Goal: Task Accomplishment & Management: Manage account settings

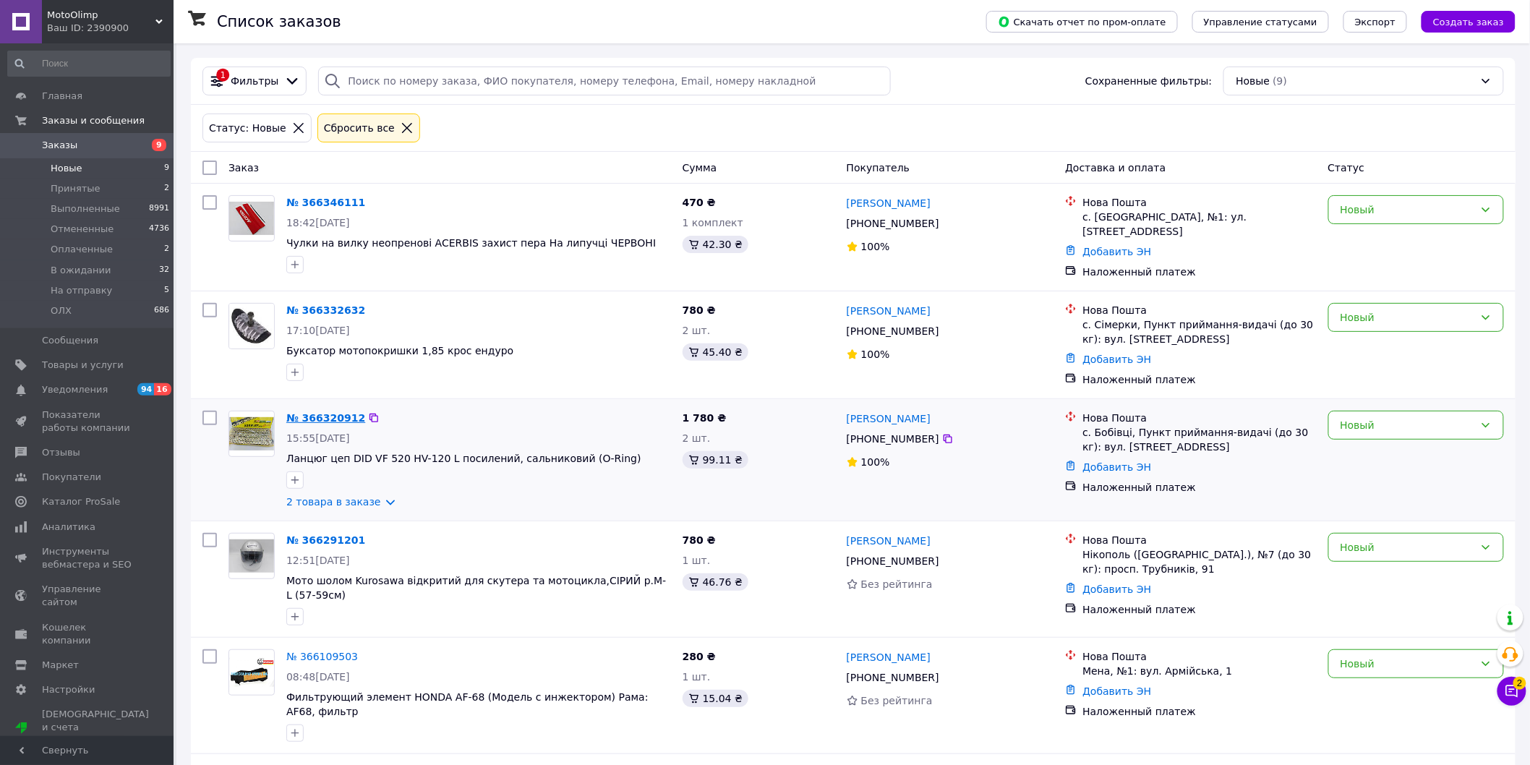
click at [328, 417] on link "№ 366320912" at bounding box center [325, 418] width 79 height 12
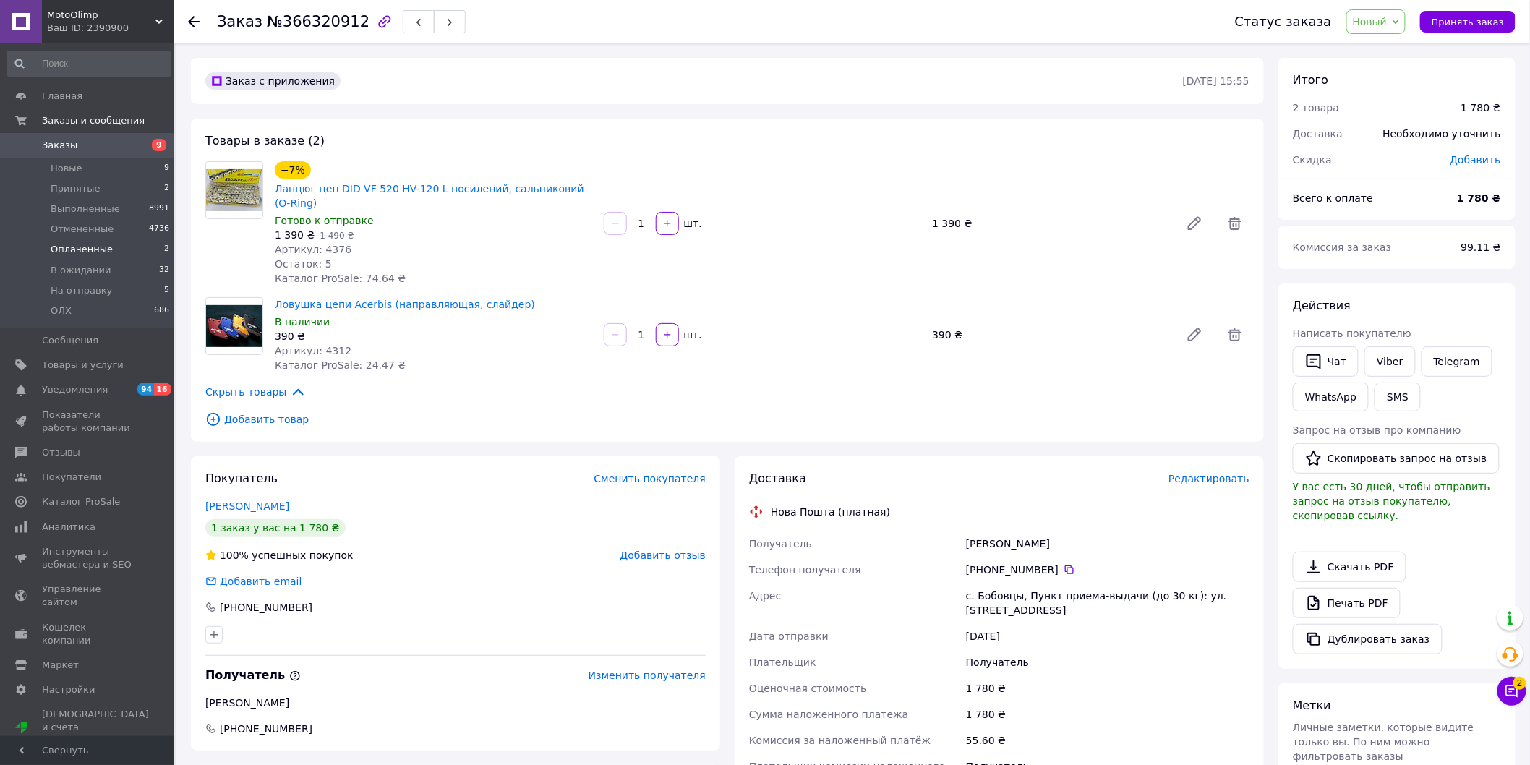
click at [67, 252] on span "Оплаченные" at bounding box center [82, 249] width 62 height 13
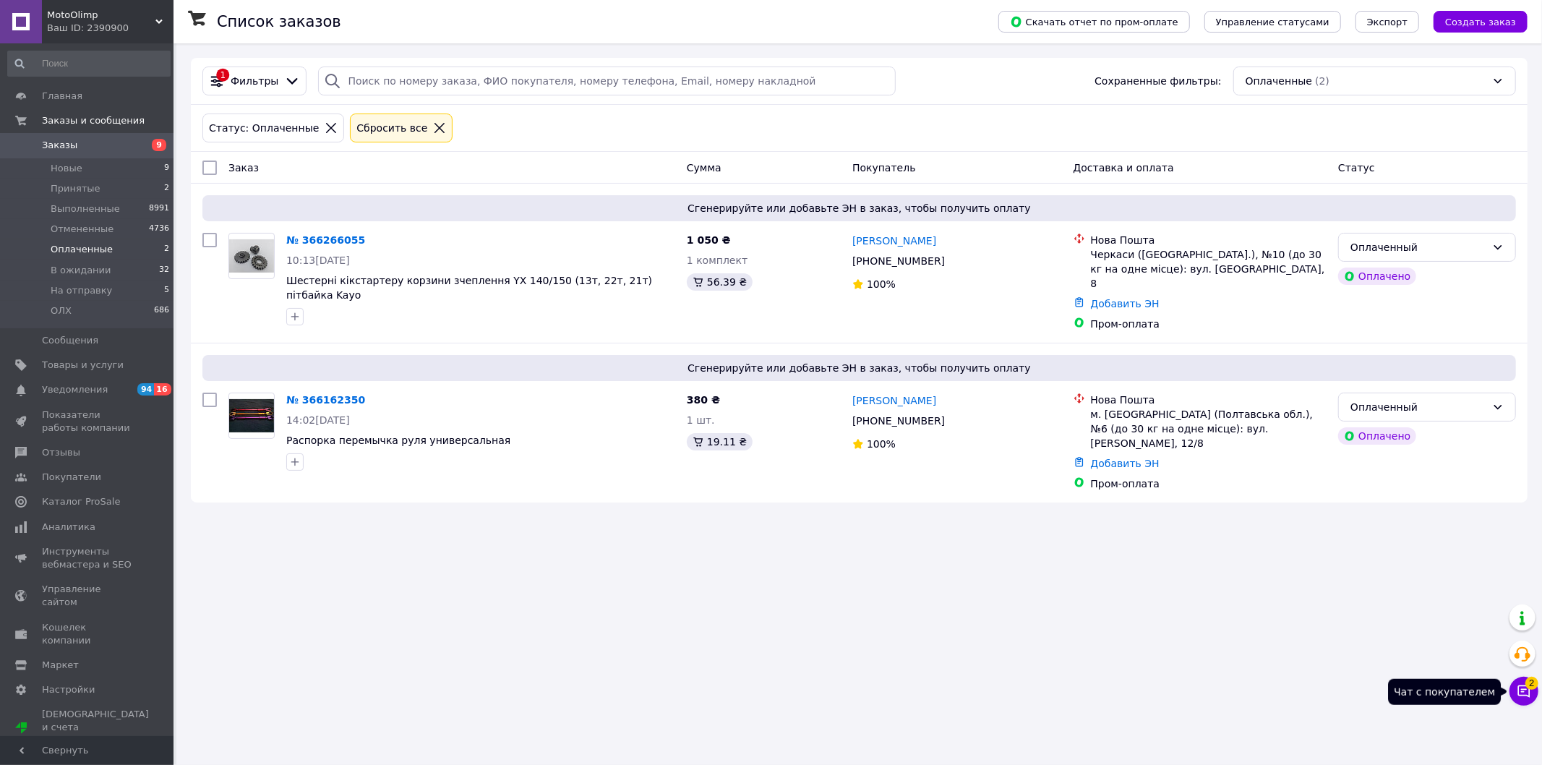
click at [1522, 695] on icon at bounding box center [1524, 691] width 14 height 14
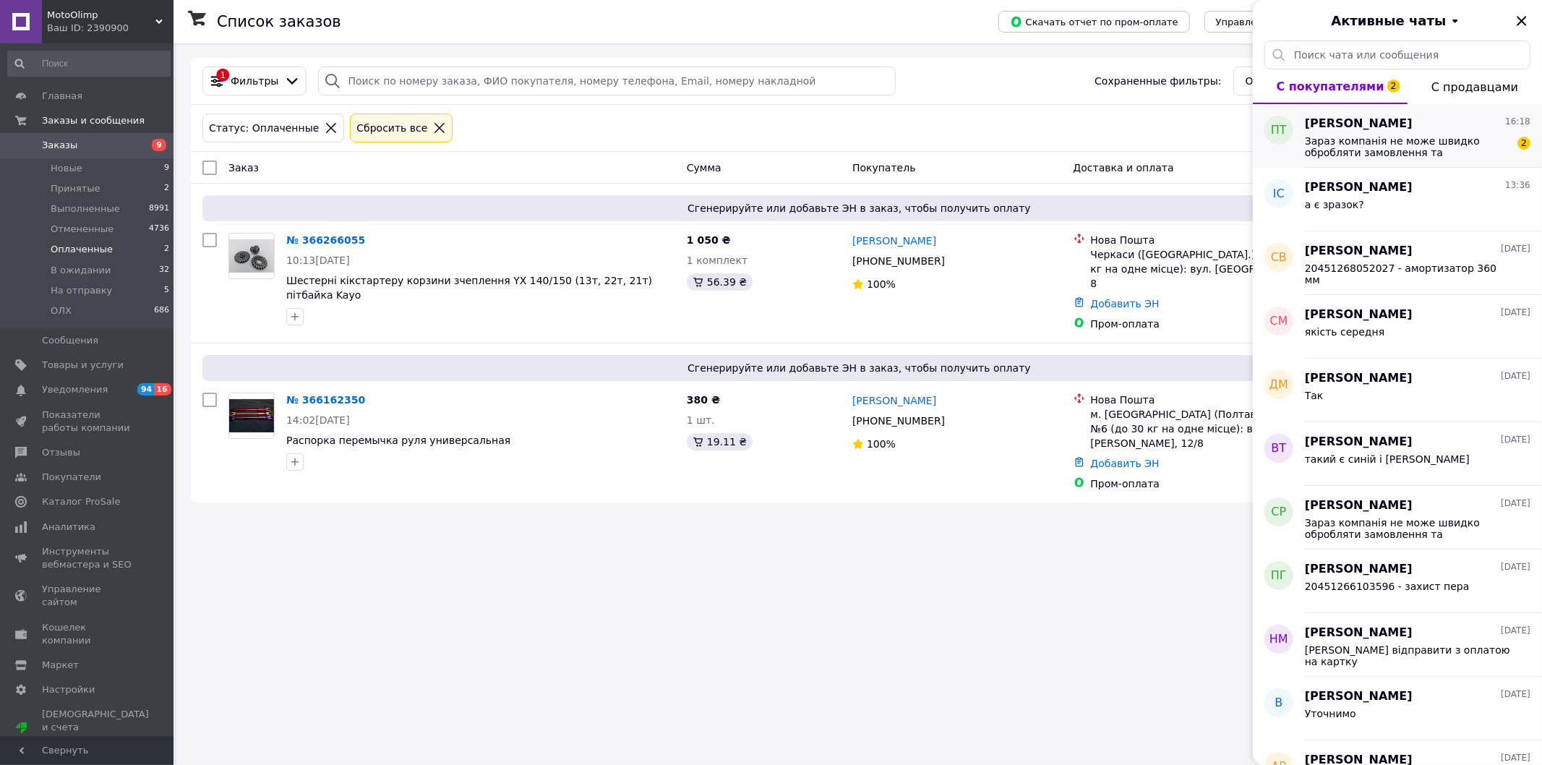
click at [1330, 155] on span "Зараз компанія не може швидко обробляти замовлення та повідомлення, оскільки за…" at bounding box center [1407, 146] width 205 height 23
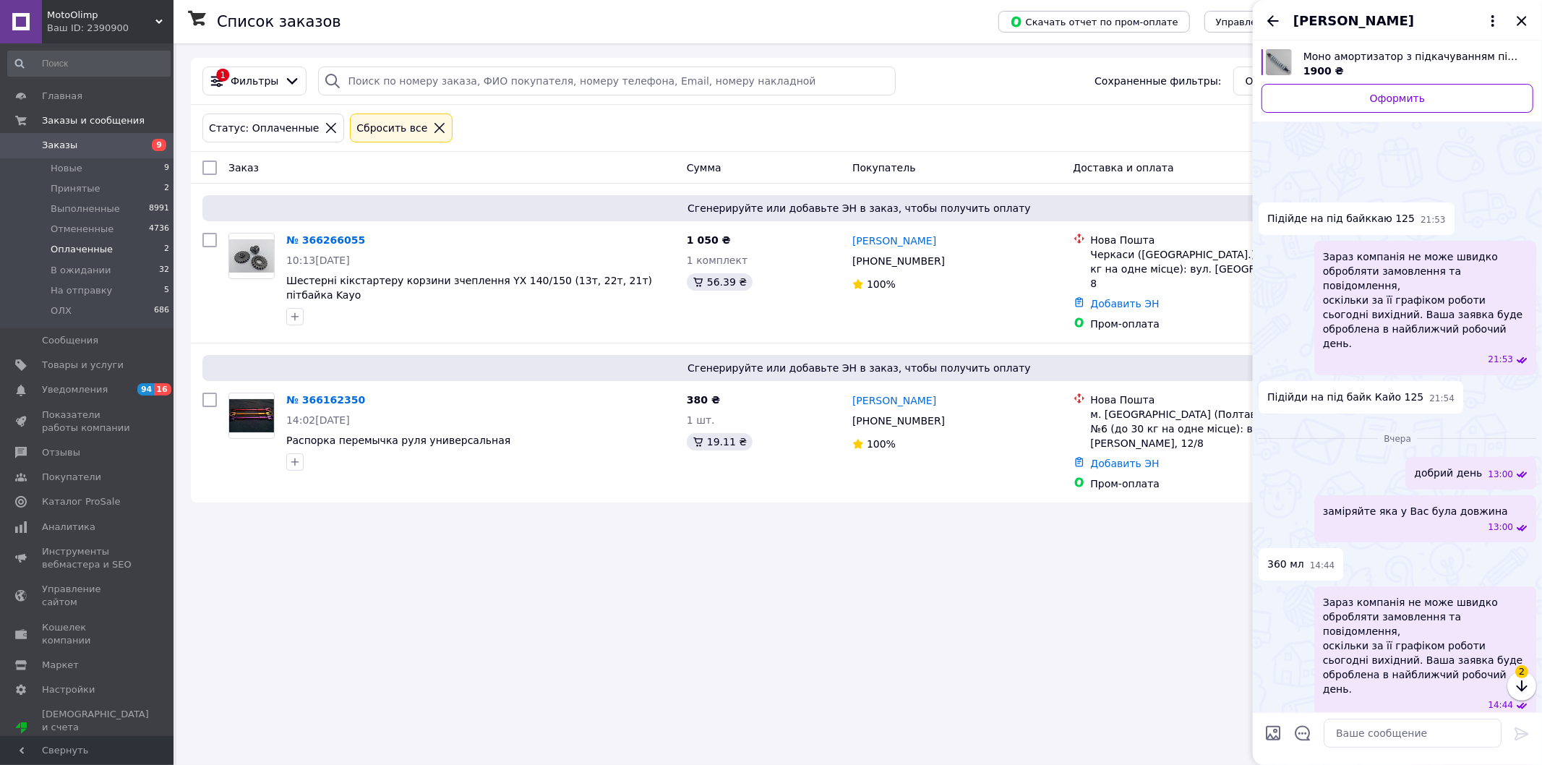
scroll to position [273, 0]
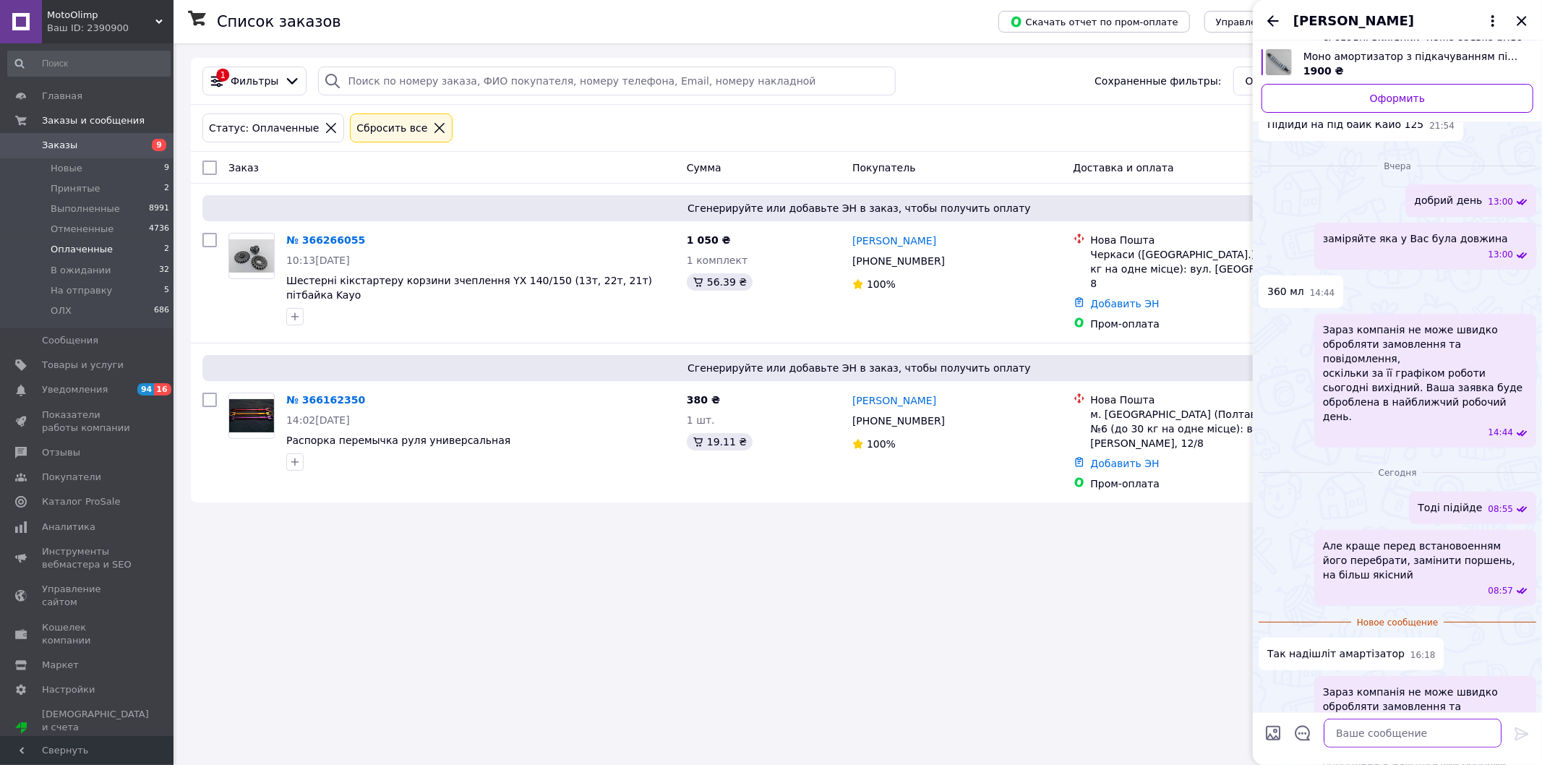
click at [1368, 740] on textarea at bounding box center [1413, 733] width 178 height 29
type textarea "завтра відправимо"
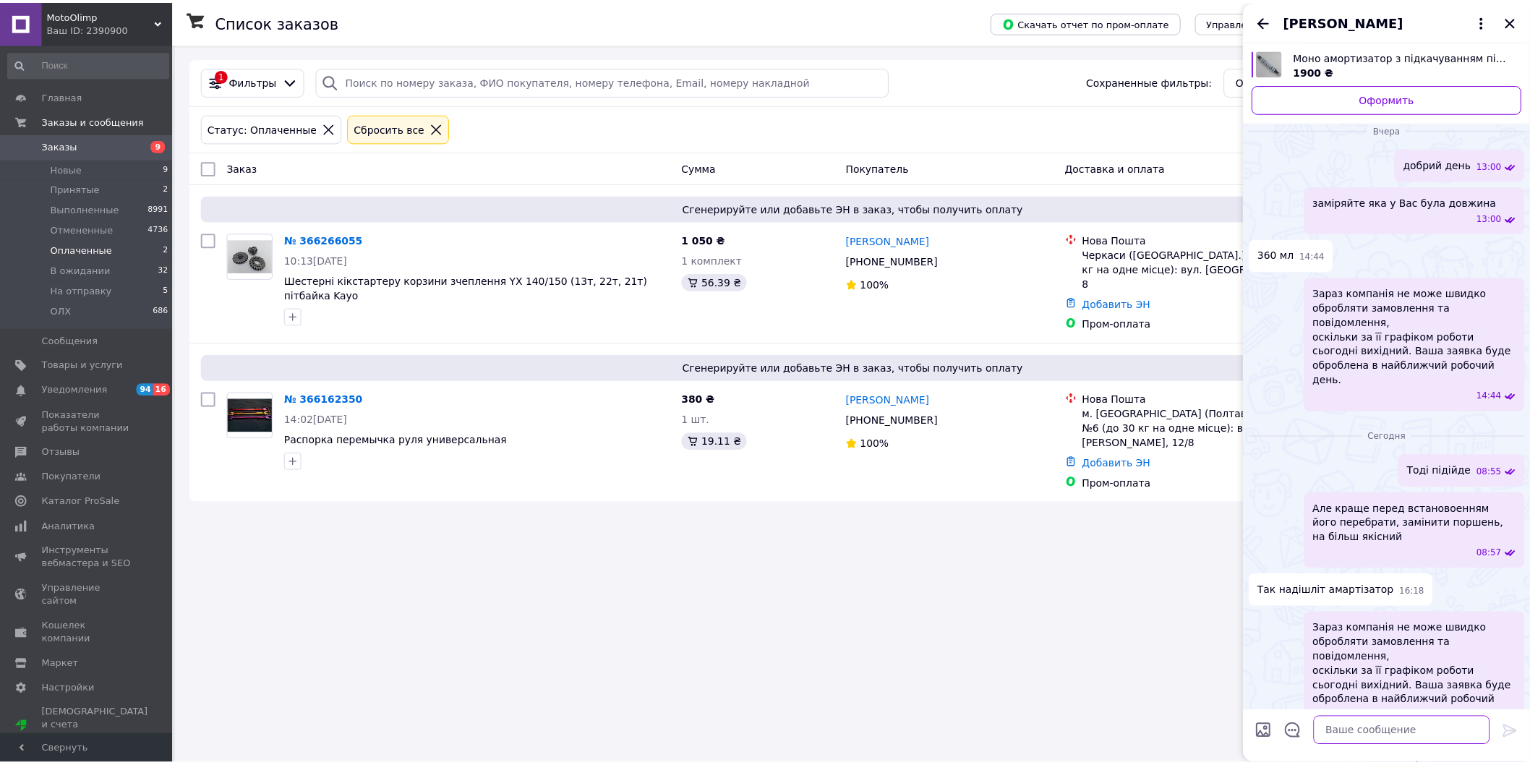
scroll to position [249, 0]
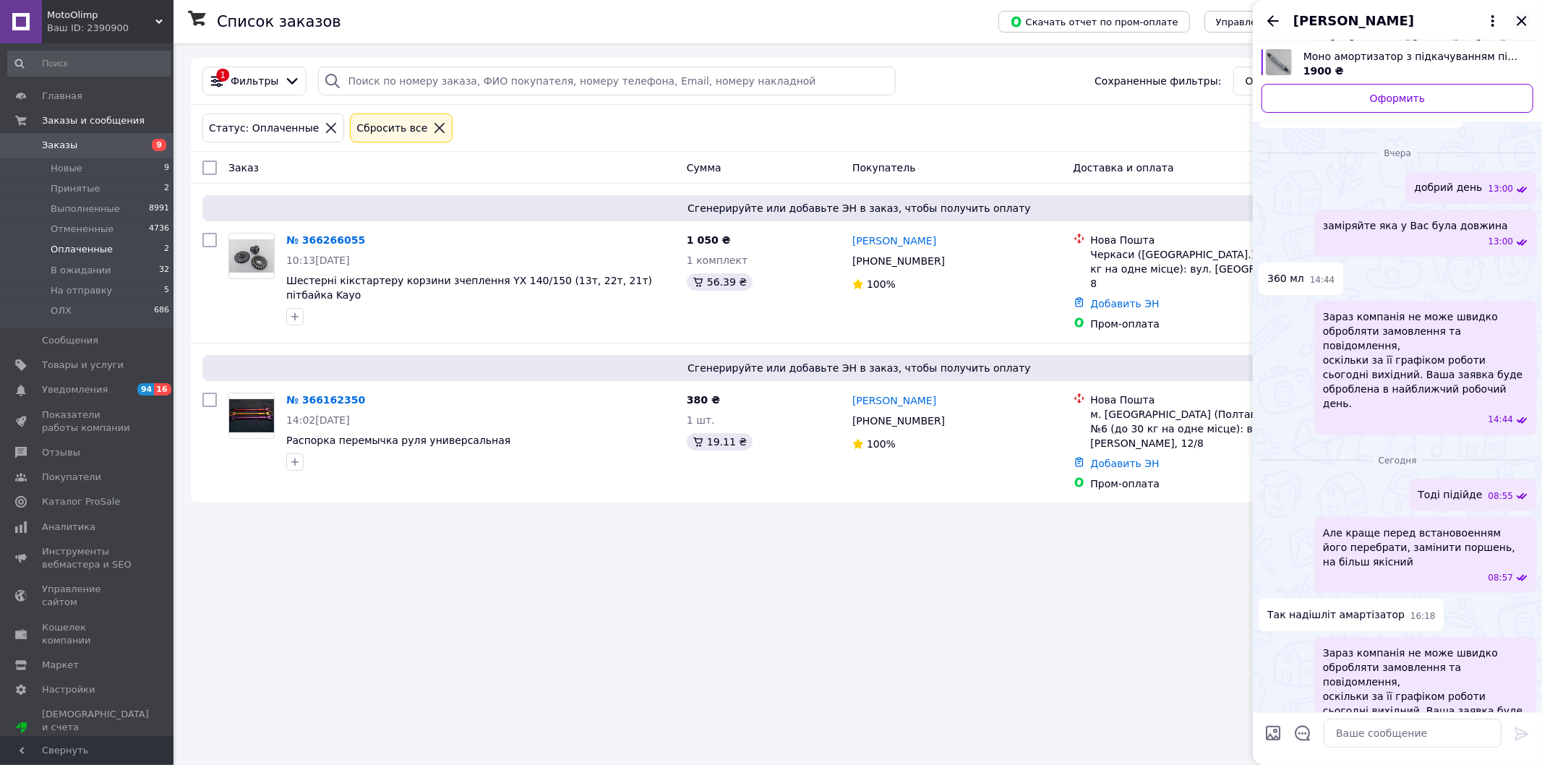
click at [1521, 20] on icon "Закрыть" at bounding box center [1521, 20] width 9 height 9
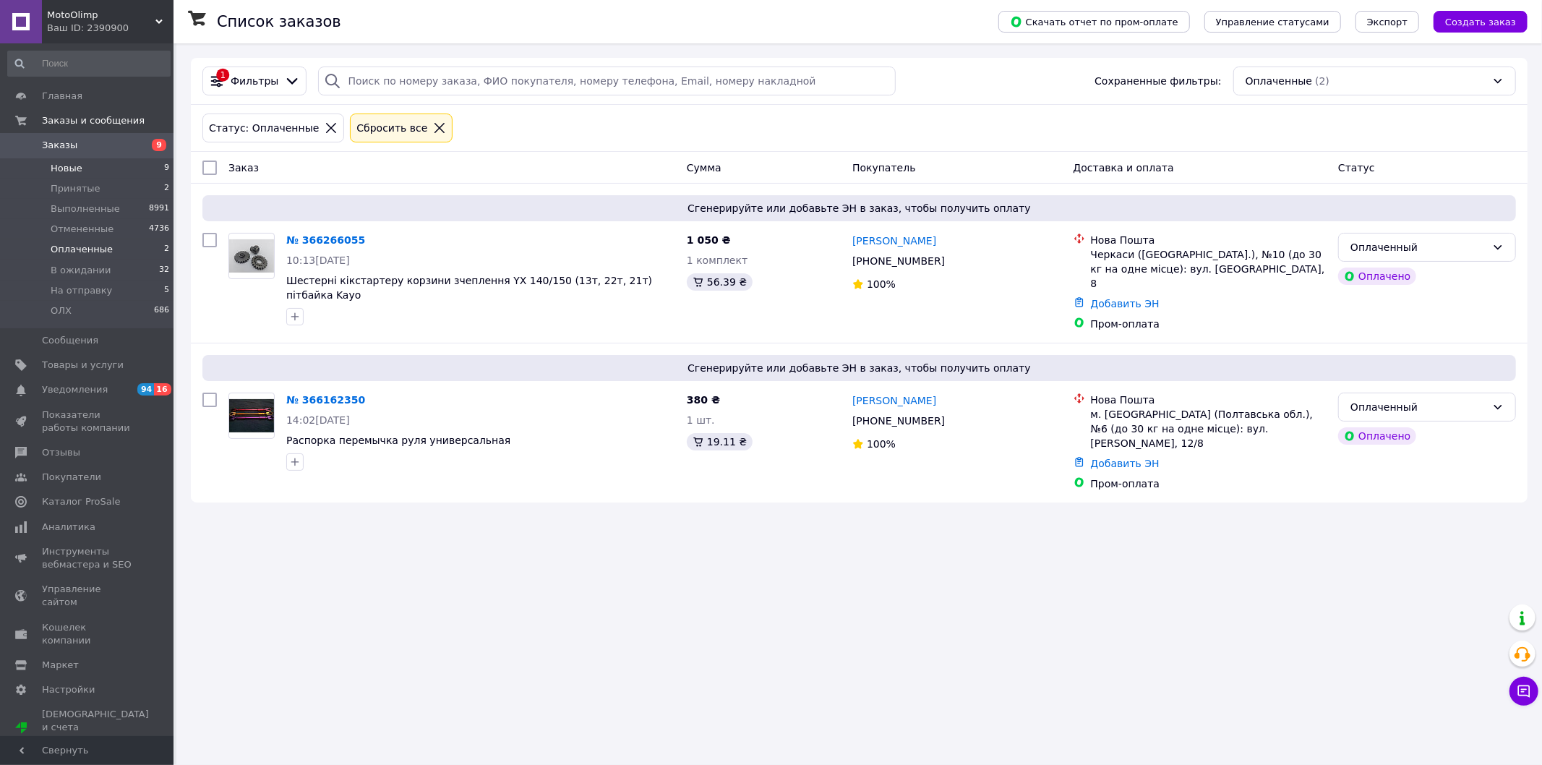
click at [73, 168] on span "Новые" at bounding box center [67, 168] width 32 height 13
